Goal: Obtain resource: Download file/media

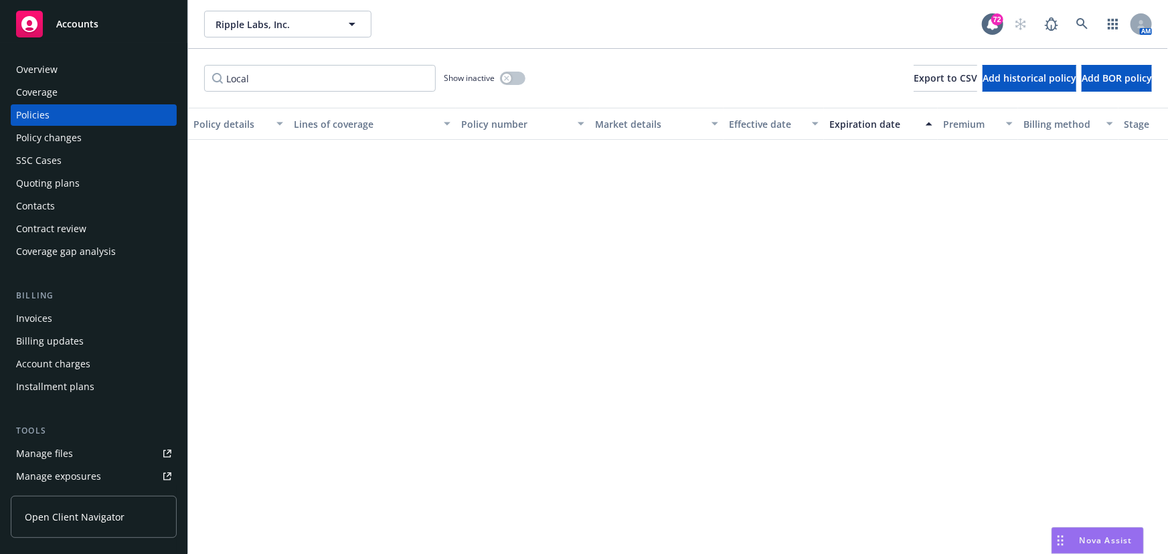
scroll to position [491, 0]
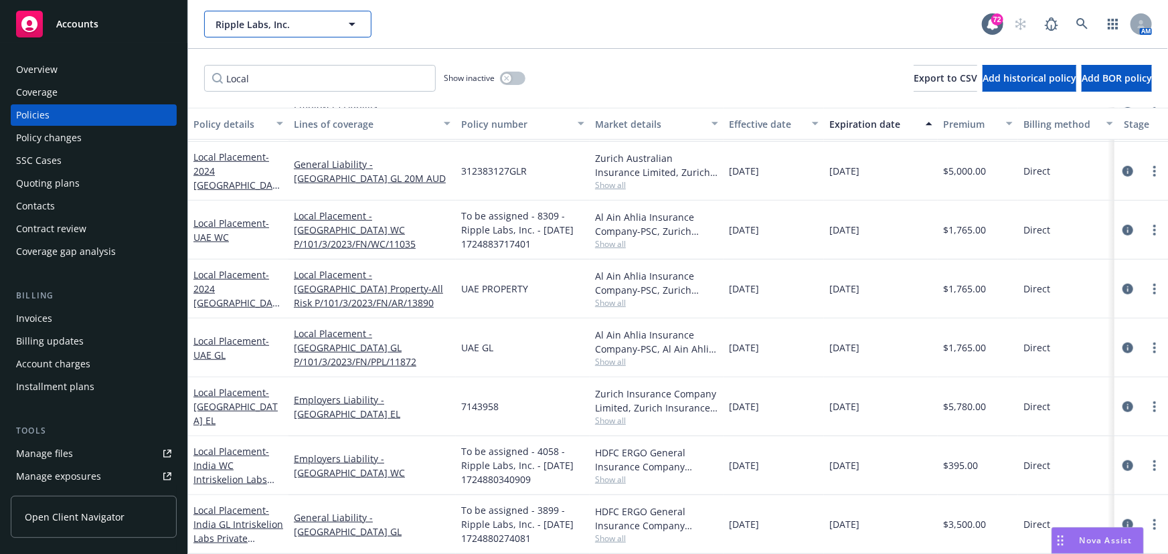
click at [288, 33] on button "Ripple Labs, Inc." at bounding box center [287, 24] width 167 height 27
type input "stand"
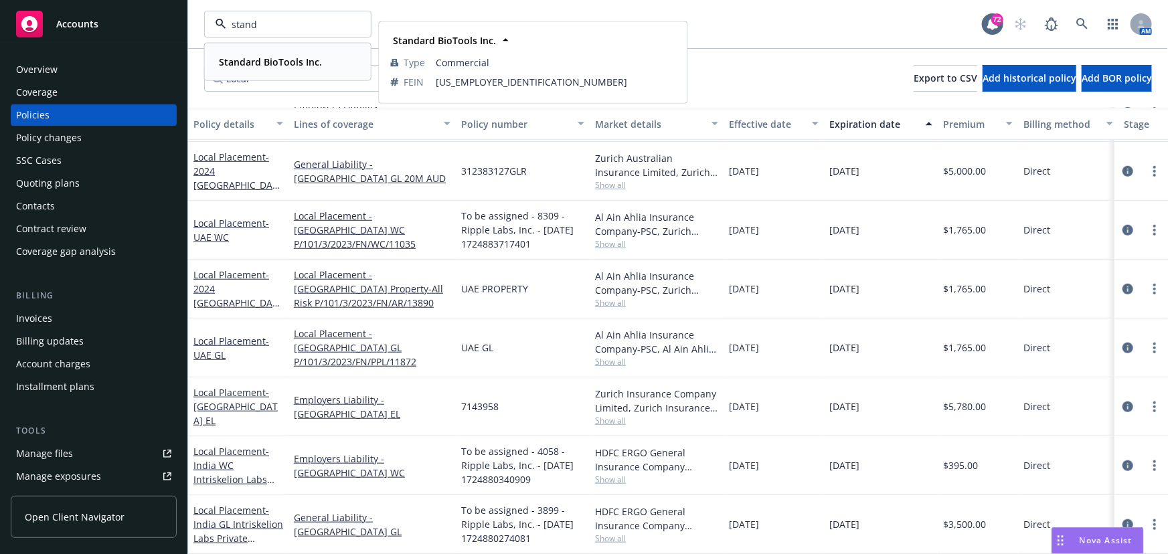
click at [288, 58] on strong "Standard BioTools Inc." at bounding box center [270, 62] width 103 height 13
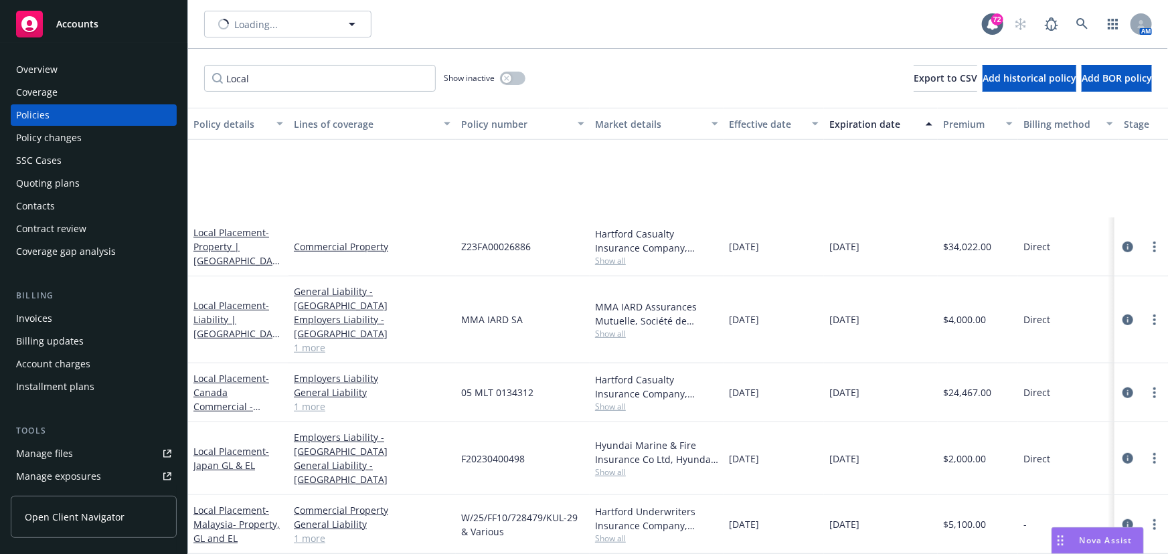
scroll to position [262, 0]
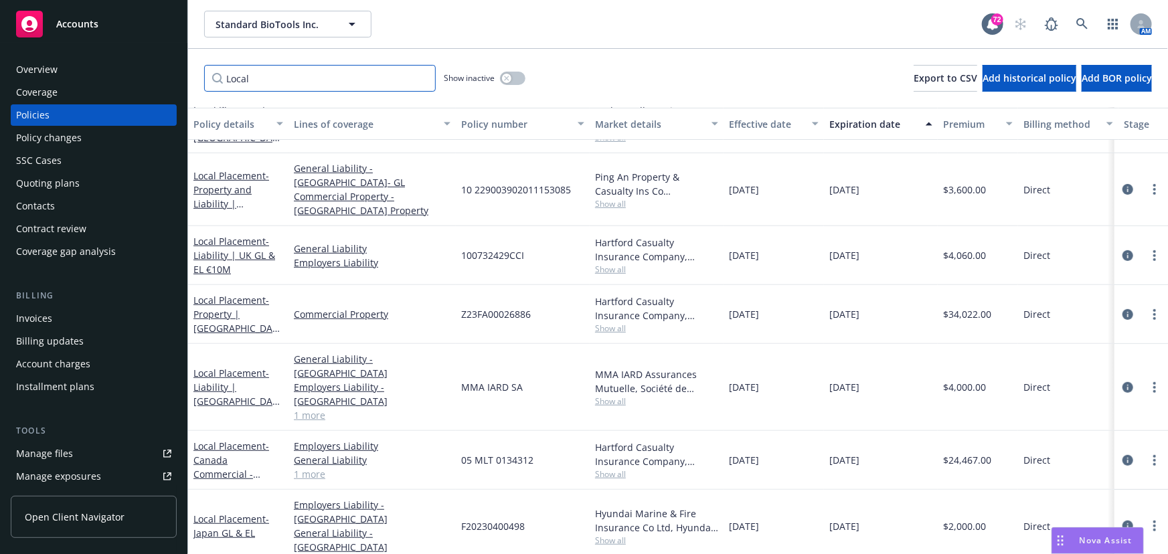
click at [268, 80] on input "Local" at bounding box center [320, 78] width 232 height 27
drag, startPoint x: 268, startPoint y: 80, endPoint x: 186, endPoint y: 77, distance: 81.7
click at [186, 77] on div "Accounts Overview Coverage Policies Policy changes SSC Cases Quoting plans Cont…" at bounding box center [584, 277] width 1168 height 554
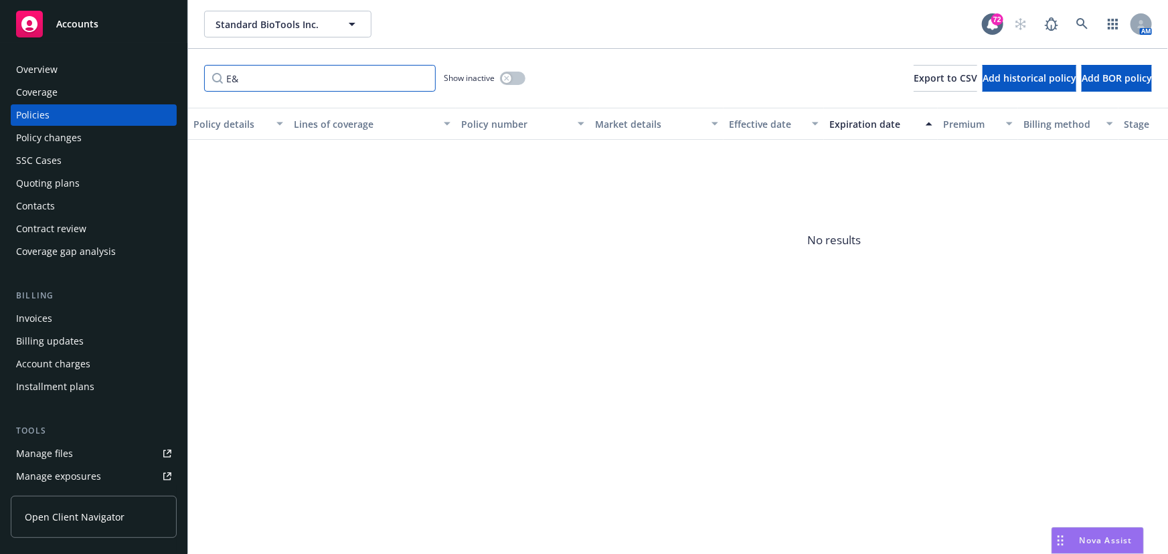
type input "E"
type input "{"
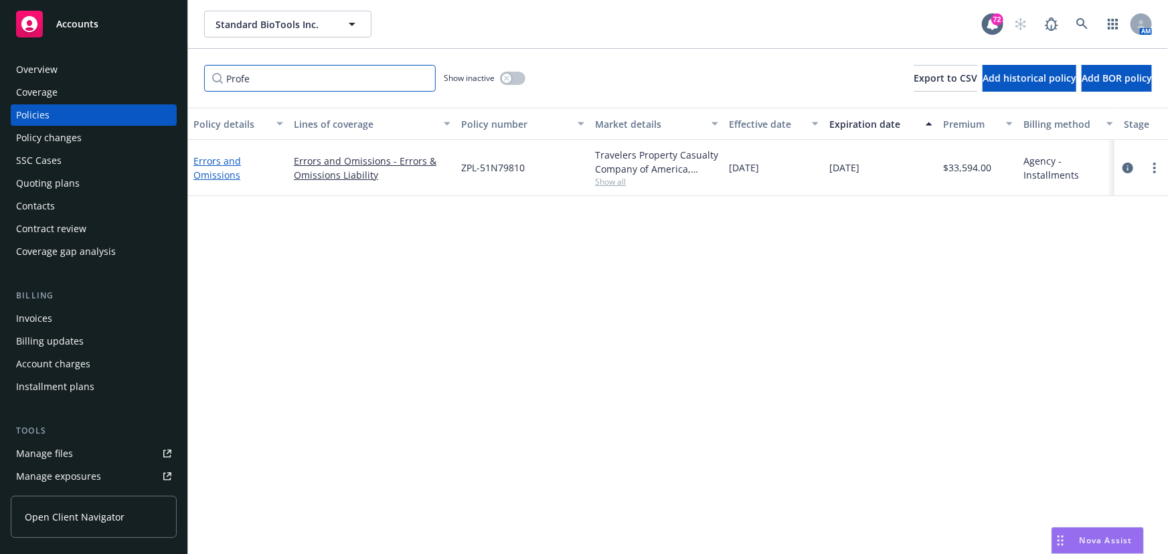
type input "Profe"
click at [216, 159] on link "Errors and Omissions" at bounding box center [217, 168] width 48 height 27
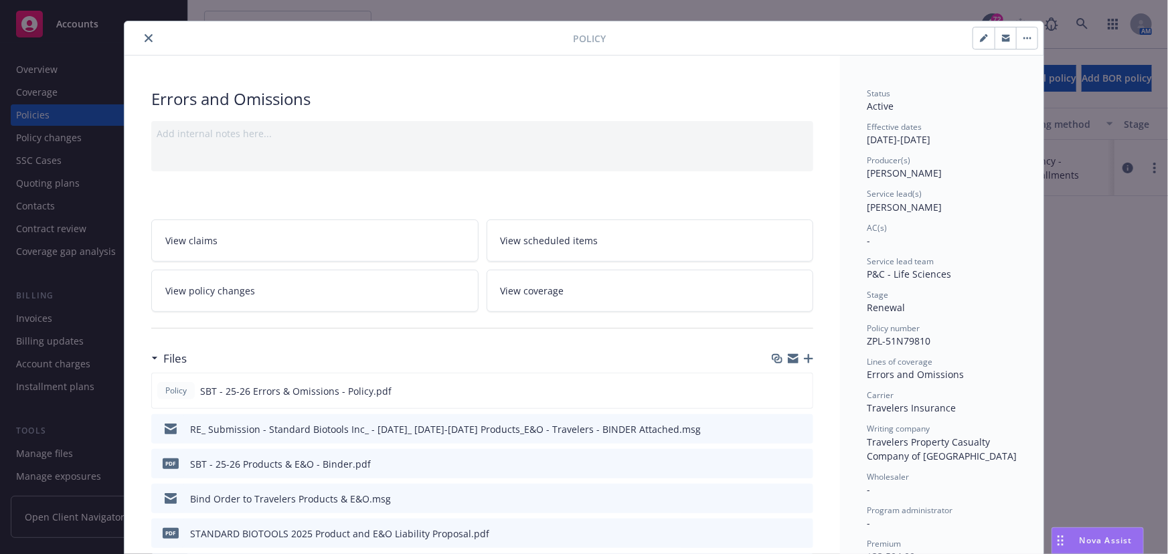
scroll to position [60, 0]
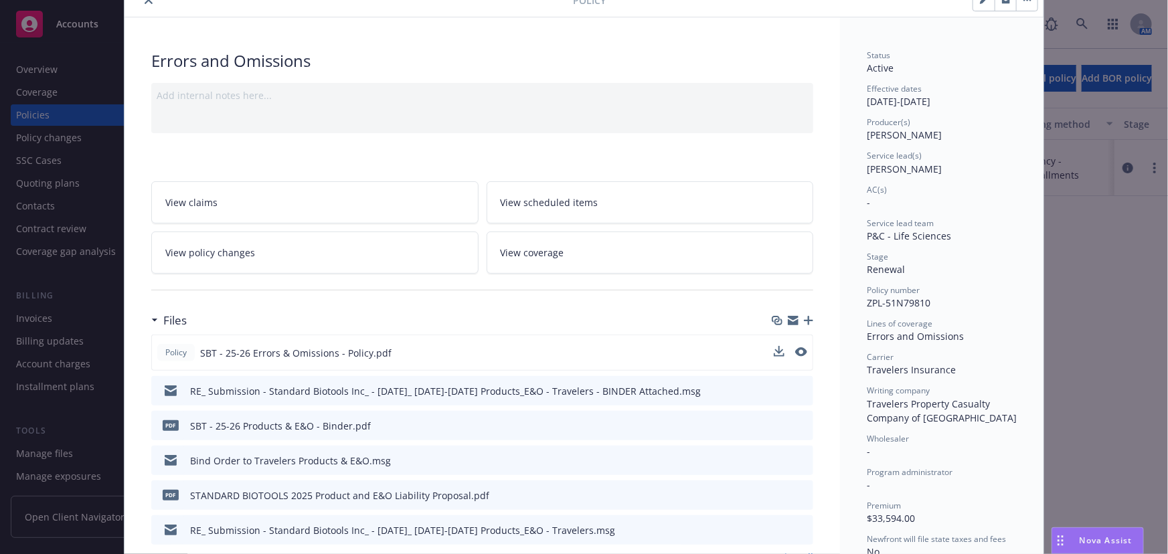
click at [284, 349] on span "SBT - 25-26 Errors & Omissions - Policy.pdf" at bounding box center [295, 353] width 191 height 14
click at [340, 355] on span "SBT - 25-26 Errors & Omissions - Policy.pdf" at bounding box center [295, 353] width 191 height 14
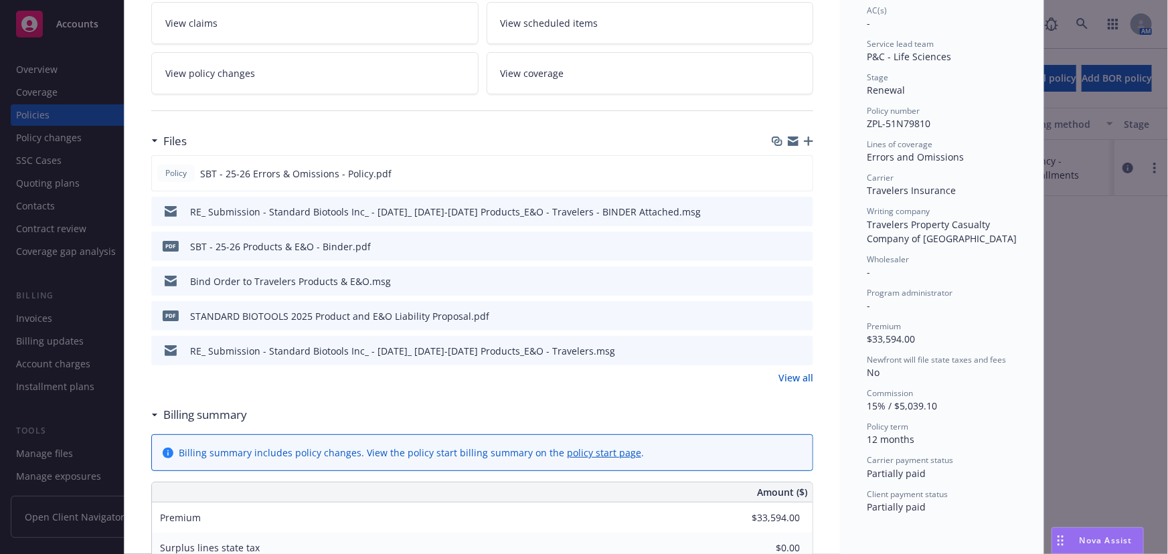
scroll to position [243, 0]
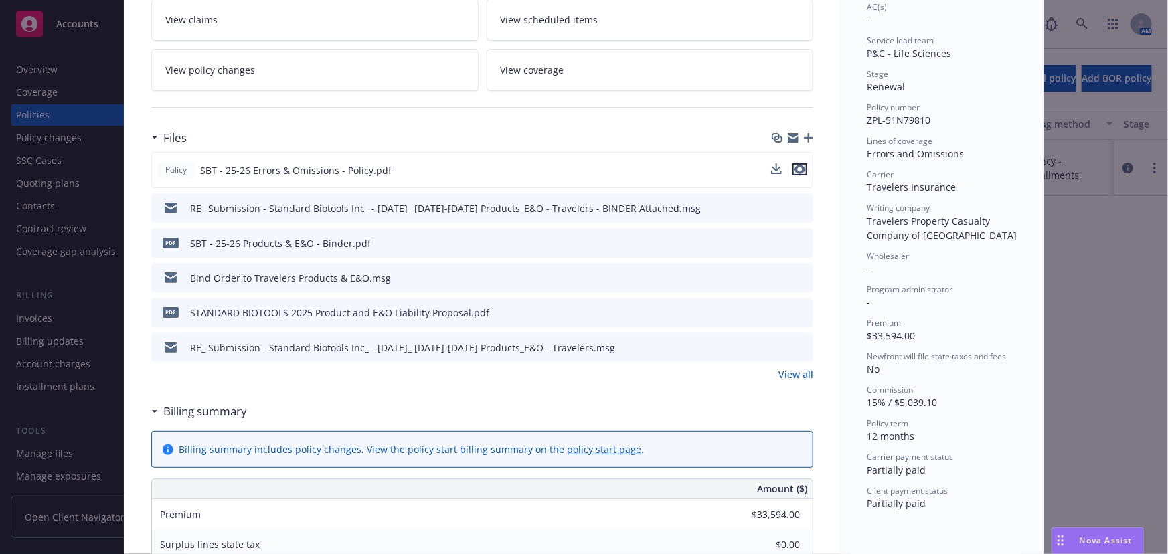
click at [801, 168] on icon "preview file" at bounding box center [800, 169] width 12 height 9
